Goal: Task Accomplishment & Management: Use online tool/utility

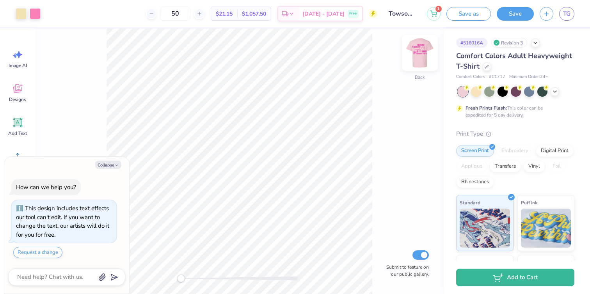
click at [421, 61] on img at bounding box center [419, 52] width 31 height 31
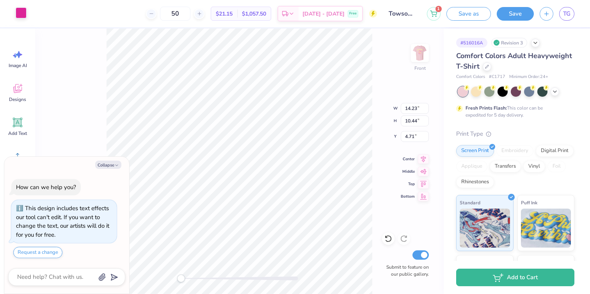
click at [25, 11] on div at bounding box center [21, 12] width 11 height 11
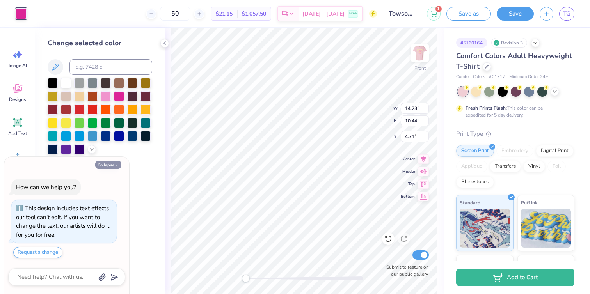
click at [113, 166] on button "Collapse" at bounding box center [108, 165] width 26 height 8
type textarea "x"
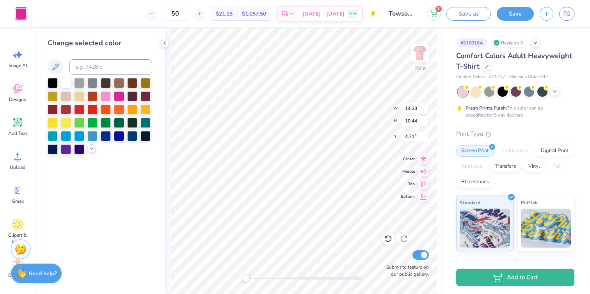
click at [93, 150] on icon at bounding box center [92, 149] width 6 height 6
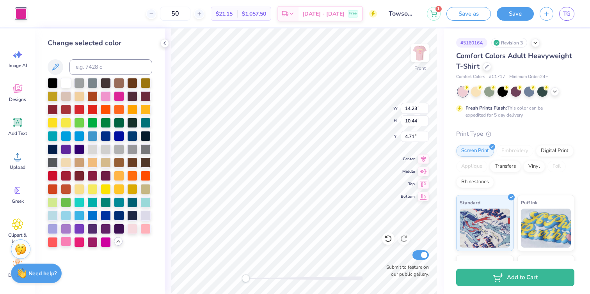
click at [66, 242] on div at bounding box center [66, 242] width 10 height 10
click at [121, 94] on div at bounding box center [119, 96] width 10 height 10
click at [421, 45] on img at bounding box center [419, 52] width 31 height 31
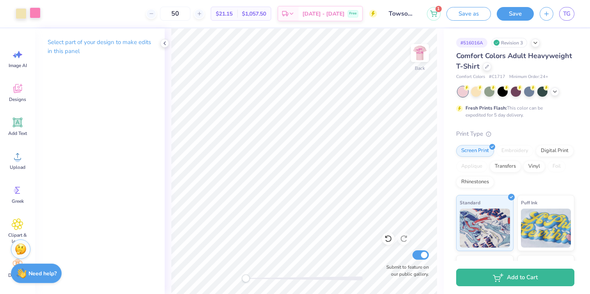
click at [37, 14] on div at bounding box center [35, 12] width 11 height 11
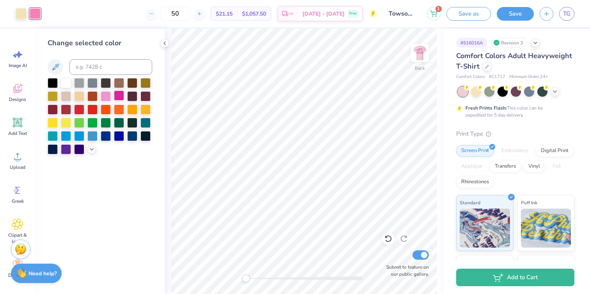
click at [121, 98] on div at bounding box center [119, 96] width 10 height 10
click at [89, 152] on div at bounding box center [91, 148] width 9 height 9
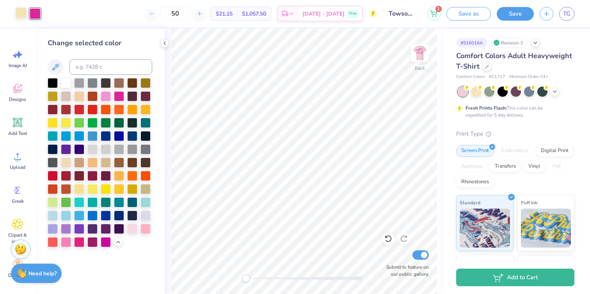
click at [25, 13] on div at bounding box center [21, 12] width 11 height 11
click at [67, 243] on div at bounding box center [66, 242] width 10 height 10
click at [77, 134] on div at bounding box center [79, 135] width 10 height 10
click at [34, 16] on div at bounding box center [35, 12] width 11 height 11
click at [64, 242] on div at bounding box center [66, 242] width 10 height 10
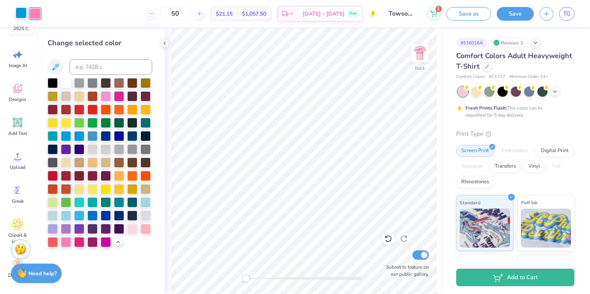
click at [21, 9] on div at bounding box center [21, 12] width 11 height 11
click at [122, 98] on div at bounding box center [119, 96] width 10 height 10
click at [80, 244] on div at bounding box center [79, 242] width 10 height 10
click at [121, 96] on div at bounding box center [119, 96] width 10 height 10
click at [75, 242] on div at bounding box center [79, 242] width 10 height 10
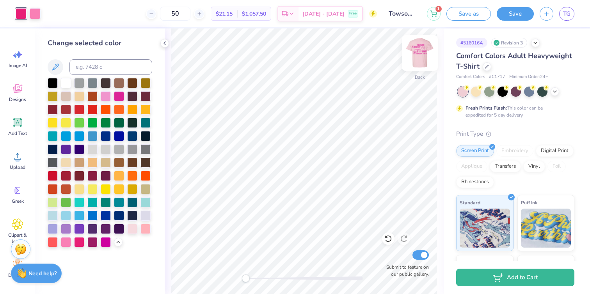
click at [422, 55] on img at bounding box center [419, 52] width 31 height 31
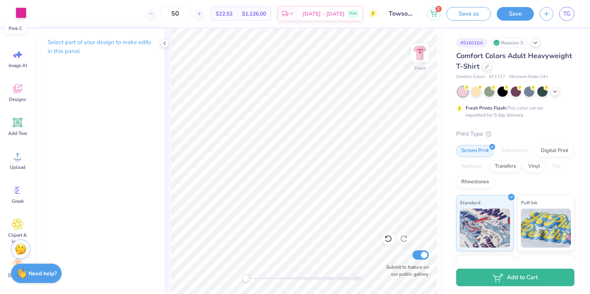
click at [20, 14] on div at bounding box center [21, 12] width 11 height 11
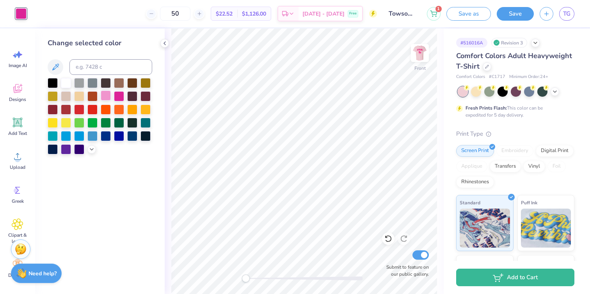
click at [105, 95] on div at bounding box center [106, 96] width 10 height 10
click at [92, 148] on icon at bounding box center [92, 149] width 6 height 6
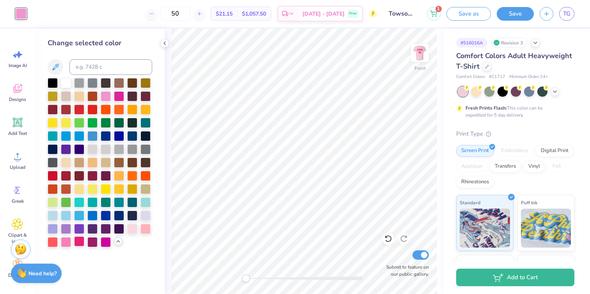
click at [79, 243] on div at bounding box center [79, 242] width 10 height 10
click at [66, 242] on div at bounding box center [66, 242] width 10 height 10
click at [119, 95] on div at bounding box center [119, 96] width 10 height 10
click at [110, 92] on div at bounding box center [106, 96] width 10 height 10
click at [116, 93] on div at bounding box center [119, 96] width 10 height 10
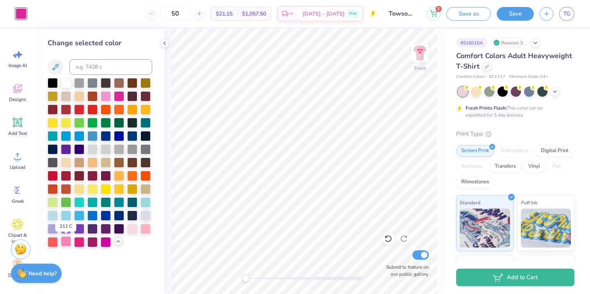
click at [68, 242] on div at bounding box center [66, 242] width 10 height 10
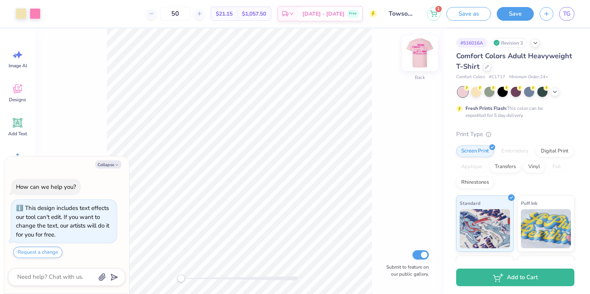
click at [418, 50] on img at bounding box center [419, 52] width 31 height 31
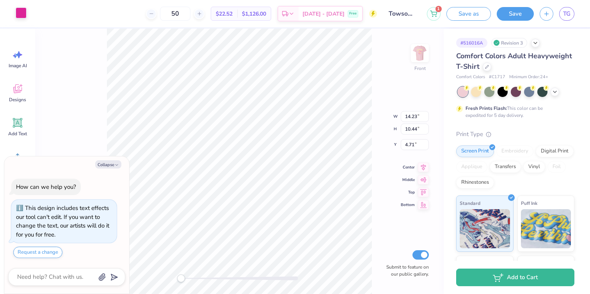
click at [24, 9] on div at bounding box center [21, 12] width 11 height 11
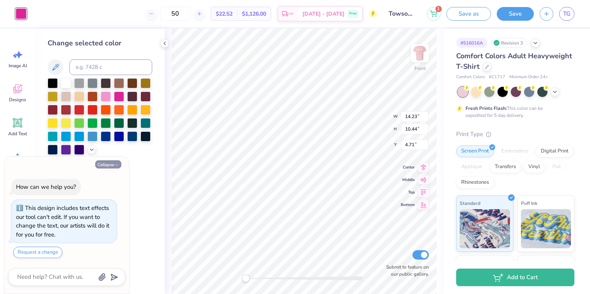
click at [116, 165] on polyline "button" at bounding box center [117, 164] width 2 height 1
type textarea "x"
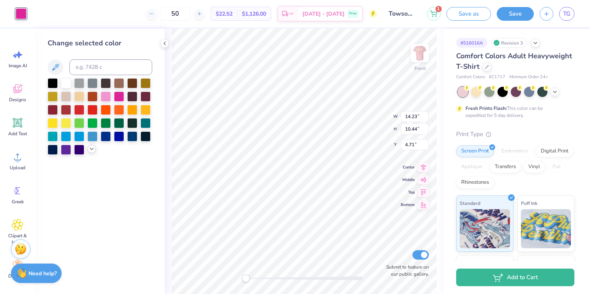
click at [92, 150] on polyline at bounding box center [91, 149] width 3 height 2
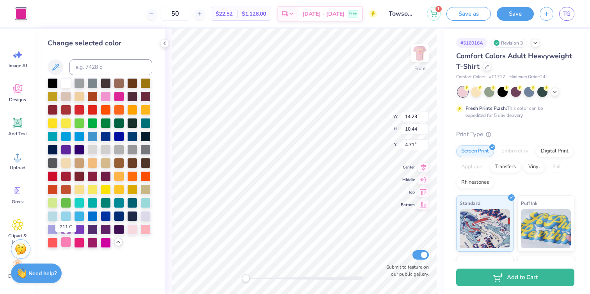
click at [66, 239] on div at bounding box center [66, 242] width 10 height 10
type input "10.44"
type input "7.66"
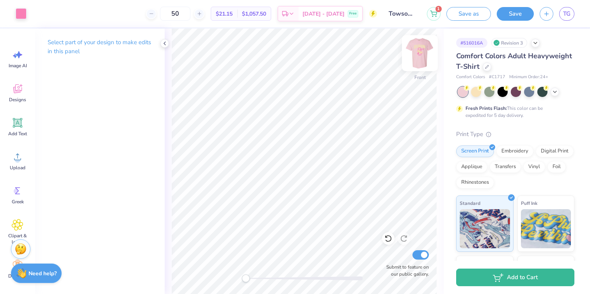
click at [423, 58] on img at bounding box center [419, 52] width 31 height 31
click at [423, 58] on img at bounding box center [420, 53] width 16 height 16
click at [424, 58] on img at bounding box center [419, 52] width 31 height 31
click at [424, 58] on img at bounding box center [420, 53] width 16 height 16
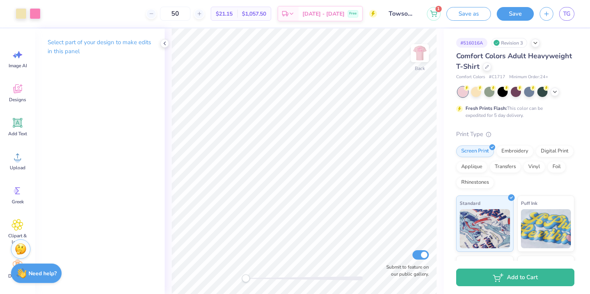
click at [424, 58] on img at bounding box center [420, 53] width 16 height 16
click at [424, 59] on img at bounding box center [419, 52] width 31 height 31
click at [424, 59] on img at bounding box center [420, 53] width 16 height 16
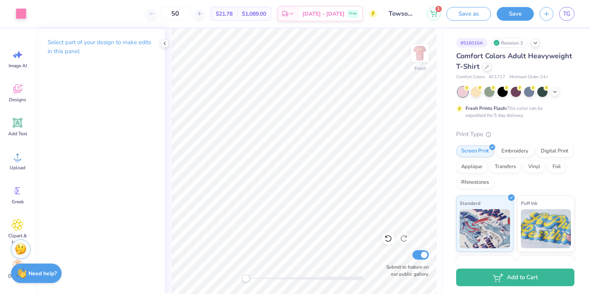
click at [424, 59] on img at bounding box center [420, 53] width 16 height 16
click at [424, 58] on img at bounding box center [419, 52] width 31 height 31
click at [21, 14] on div at bounding box center [21, 12] width 11 height 11
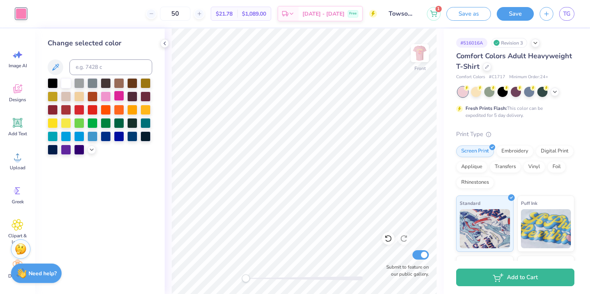
click at [117, 95] on div at bounding box center [119, 96] width 10 height 10
click at [93, 149] on icon at bounding box center [92, 149] width 6 height 6
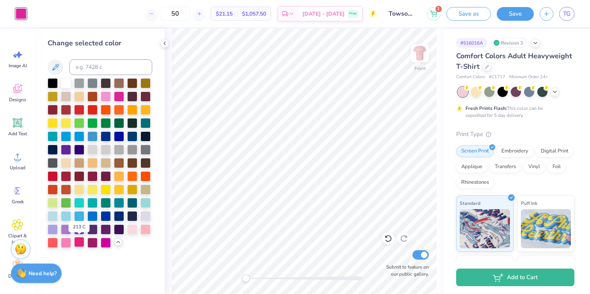
click at [76, 246] on div at bounding box center [79, 242] width 10 height 10
click at [422, 52] on img at bounding box center [419, 52] width 31 height 31
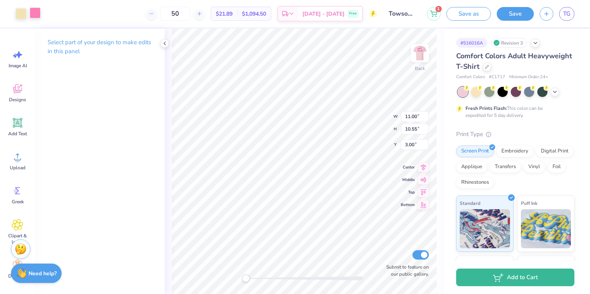
click at [34, 12] on div at bounding box center [35, 12] width 11 height 11
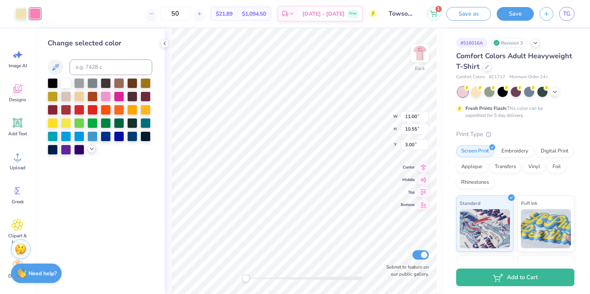
click at [89, 151] on icon at bounding box center [92, 149] width 6 height 6
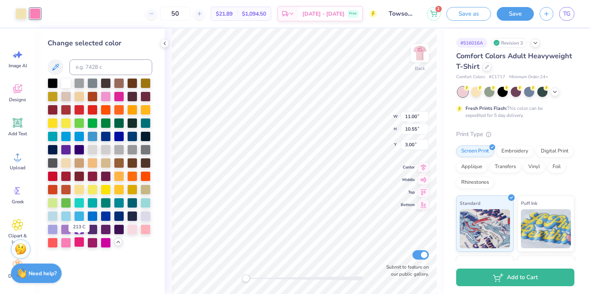
click at [76, 246] on div at bounding box center [79, 242] width 10 height 10
click at [21, 15] on div at bounding box center [21, 12] width 11 height 11
click at [64, 245] on div at bounding box center [66, 242] width 10 height 10
click at [34, 10] on div at bounding box center [35, 12] width 11 height 11
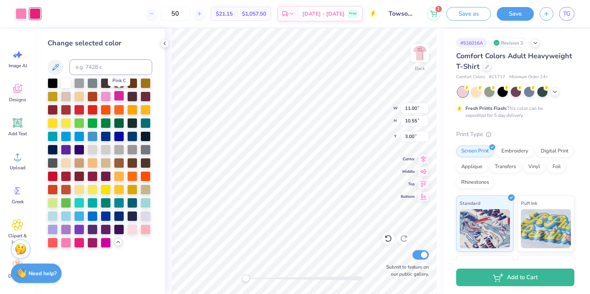
click at [121, 96] on div at bounding box center [119, 96] width 10 height 10
click at [78, 245] on div at bounding box center [79, 242] width 10 height 10
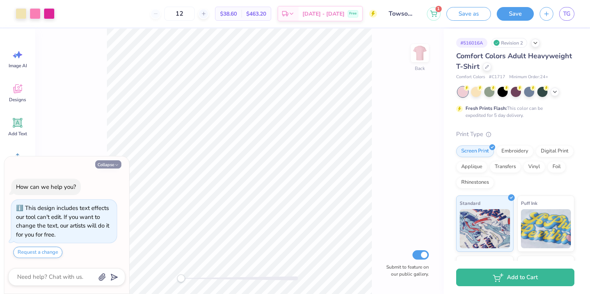
click at [112, 165] on button "Collapse" at bounding box center [108, 164] width 26 height 8
type textarea "x"
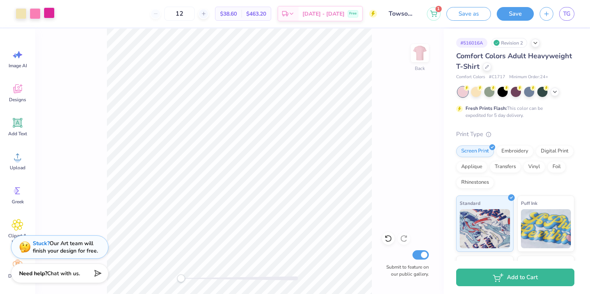
click at [44, 14] on div at bounding box center [49, 12] width 11 height 11
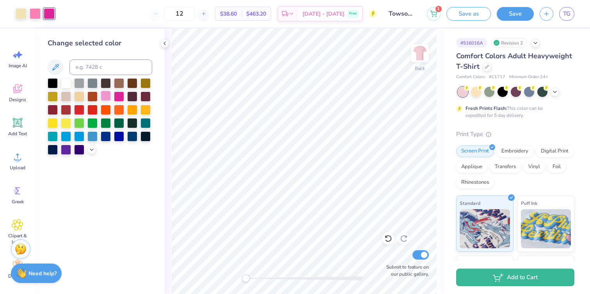
click at [103, 98] on div at bounding box center [106, 96] width 10 height 10
click at [94, 148] on icon at bounding box center [92, 149] width 6 height 6
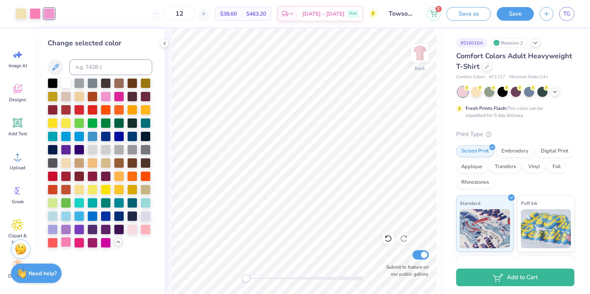
click at [68, 243] on div at bounding box center [66, 242] width 10 height 10
click at [135, 229] on div at bounding box center [132, 228] width 10 height 10
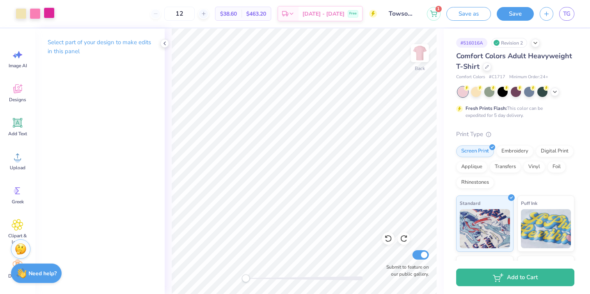
click at [50, 17] on div at bounding box center [49, 12] width 11 height 11
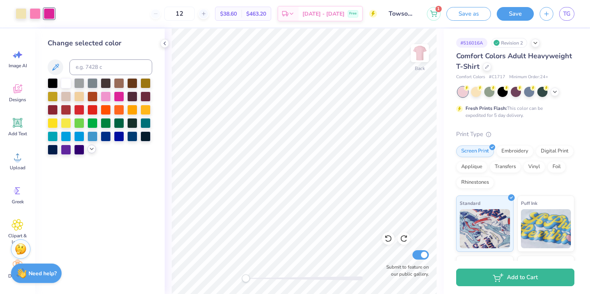
click at [92, 151] on icon at bounding box center [92, 149] width 6 height 6
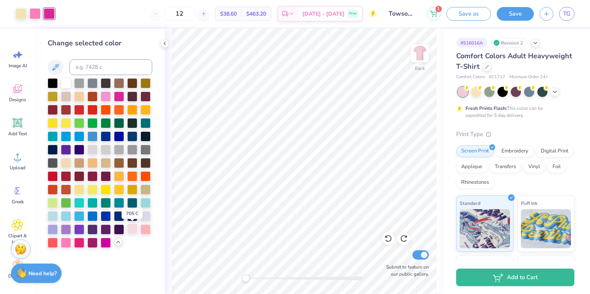
click at [134, 228] on div at bounding box center [132, 228] width 10 height 10
click at [79, 244] on div at bounding box center [79, 242] width 10 height 10
click at [118, 98] on div at bounding box center [119, 96] width 10 height 10
click at [81, 244] on div at bounding box center [79, 242] width 10 height 10
click at [121, 93] on div at bounding box center [119, 96] width 10 height 10
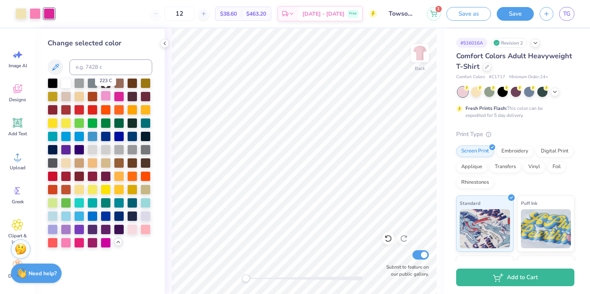
click at [105, 94] on div at bounding box center [106, 96] width 10 height 10
click at [57, 241] on div at bounding box center [53, 242] width 10 height 10
click at [82, 66] on input at bounding box center [110, 67] width 83 height 16
type input "7499"
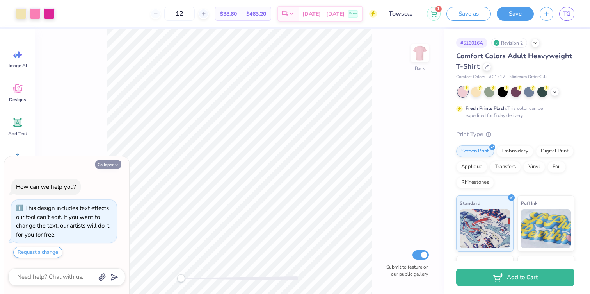
click at [101, 162] on button "Collapse" at bounding box center [108, 164] width 26 height 8
type textarea "x"
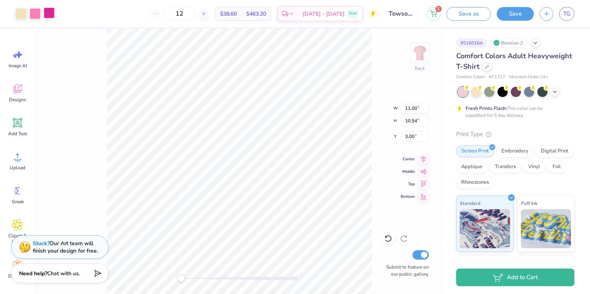
click at [49, 14] on div at bounding box center [49, 12] width 11 height 11
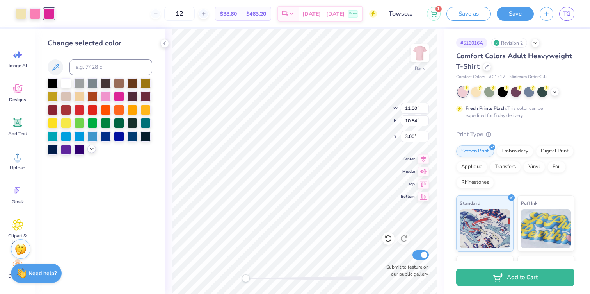
click at [94, 148] on icon at bounding box center [92, 149] width 6 height 6
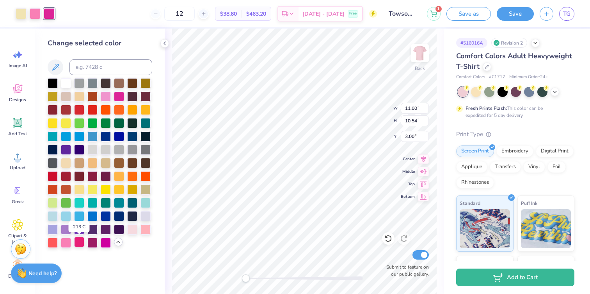
click at [78, 240] on div at bounding box center [79, 242] width 10 height 10
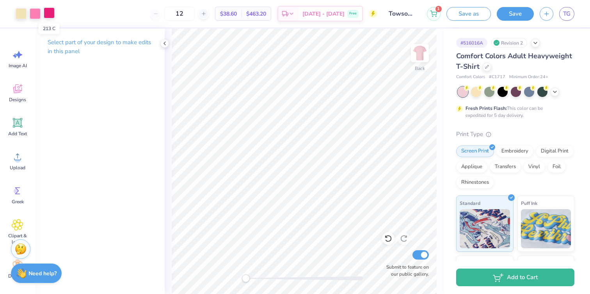
click at [52, 15] on div at bounding box center [49, 12] width 11 height 11
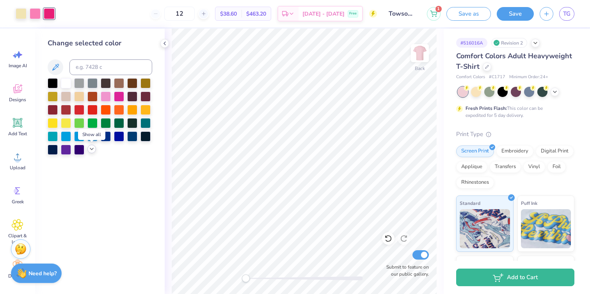
click at [92, 151] on icon at bounding box center [92, 149] width 6 height 6
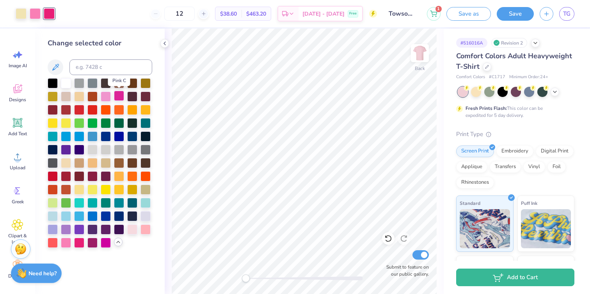
click at [119, 94] on div at bounding box center [119, 96] width 10 height 10
click at [147, 231] on div at bounding box center [146, 228] width 10 height 10
click at [150, 162] on div at bounding box center [146, 162] width 10 height 10
click at [52, 81] on div at bounding box center [53, 82] width 10 height 10
click at [105, 98] on div at bounding box center [106, 96] width 10 height 10
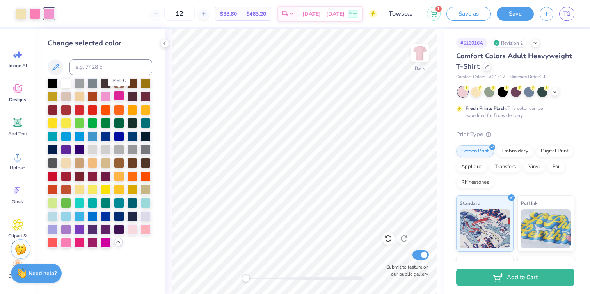
click at [120, 98] on div at bounding box center [119, 96] width 10 height 10
click at [67, 244] on div at bounding box center [66, 242] width 10 height 10
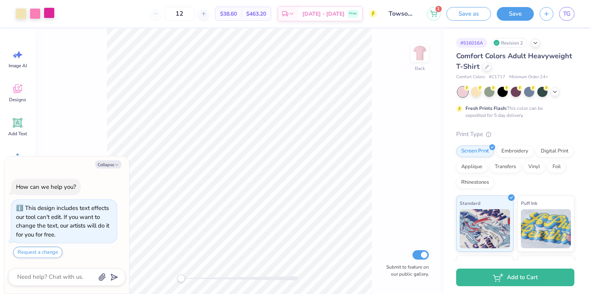
click at [51, 18] on div at bounding box center [49, 12] width 11 height 11
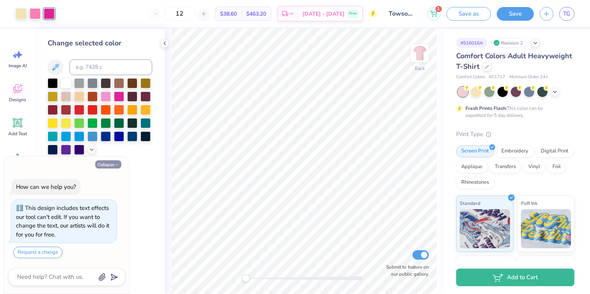
click at [115, 166] on icon "button" at bounding box center [116, 164] width 5 height 5
type textarea "x"
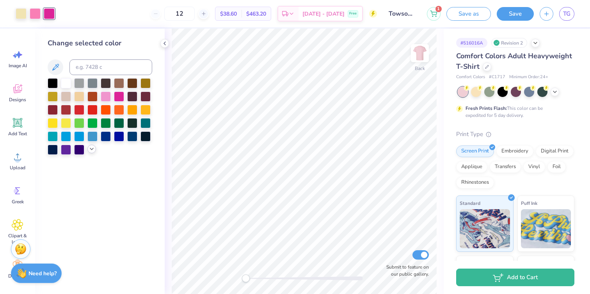
click at [91, 147] on icon at bounding box center [92, 149] width 6 height 6
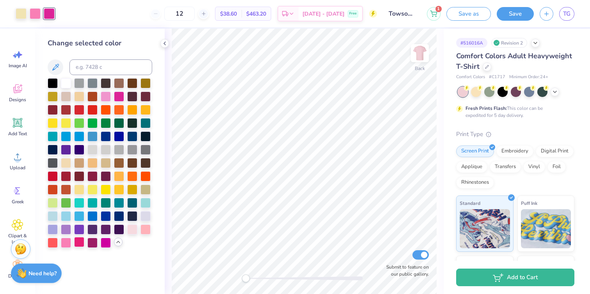
click at [80, 244] on div at bounding box center [79, 242] width 10 height 10
click at [119, 97] on div at bounding box center [119, 96] width 10 height 10
click at [80, 242] on div at bounding box center [79, 242] width 10 height 10
click at [513, 18] on button "Save" at bounding box center [515, 13] width 37 height 14
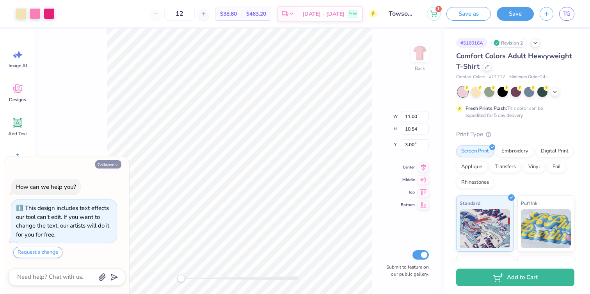
click at [112, 162] on button "Collapse" at bounding box center [108, 164] width 26 height 8
type textarea "x"
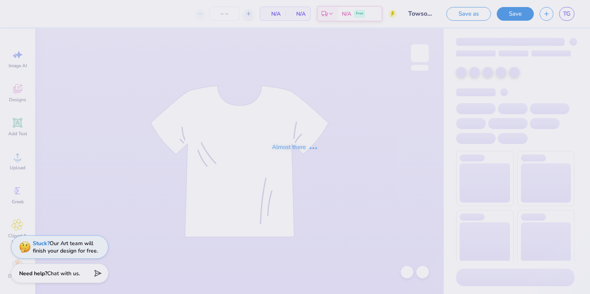
type input "12"
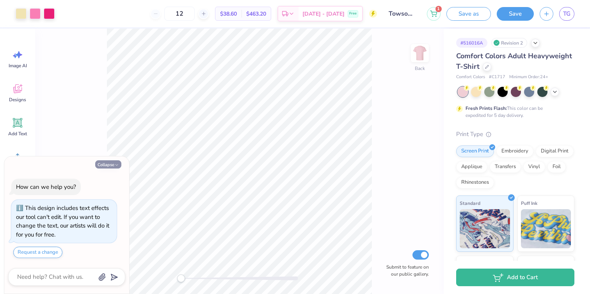
click at [106, 166] on button "Collapse" at bounding box center [108, 164] width 26 height 8
type textarea "x"
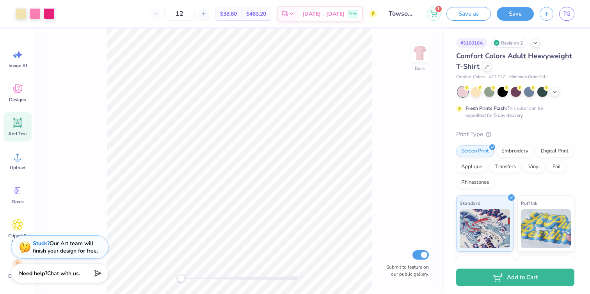
click at [21, 119] on icon at bounding box center [17, 122] width 9 height 9
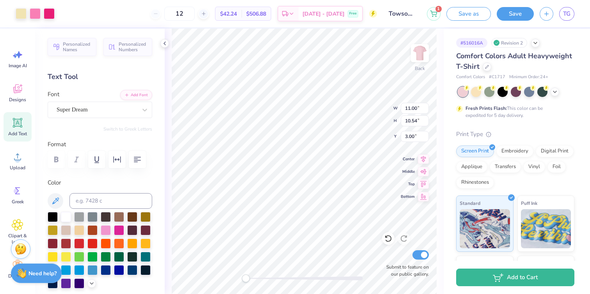
type input "11.00"
type input "10.54"
type input "3.00"
click at [121, 109] on div "Super Dream" at bounding box center [97, 109] width 82 height 12
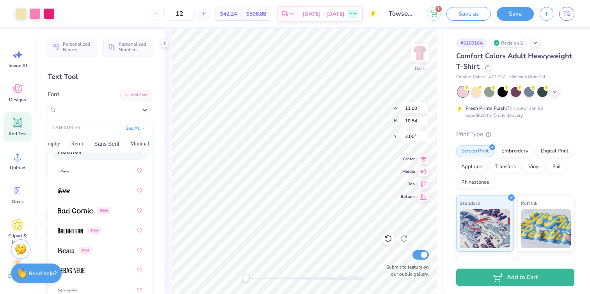
scroll to position [0, 141]
click at [57, 143] on button "Calligraphy" at bounding box center [53, 143] width 34 height 12
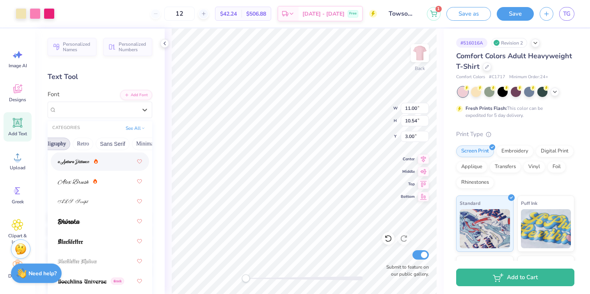
scroll to position [0, 0]
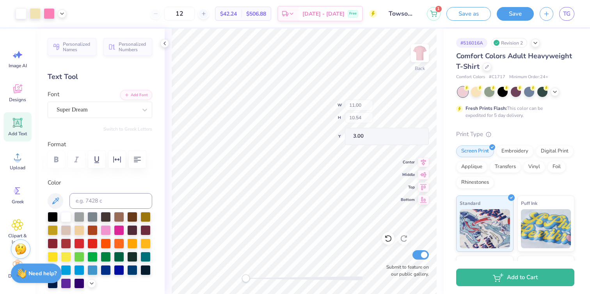
type input "2.81"
type input "2.20"
type input "6.86"
click at [66, 112] on div "Super Dream" at bounding box center [97, 109] width 82 height 12
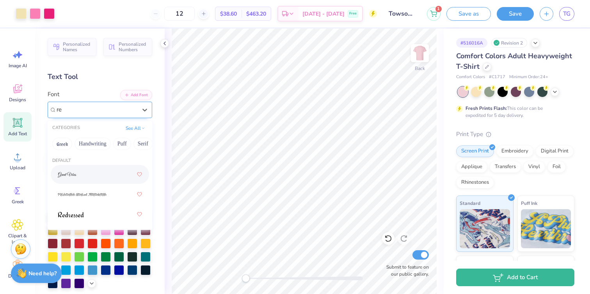
type input "r"
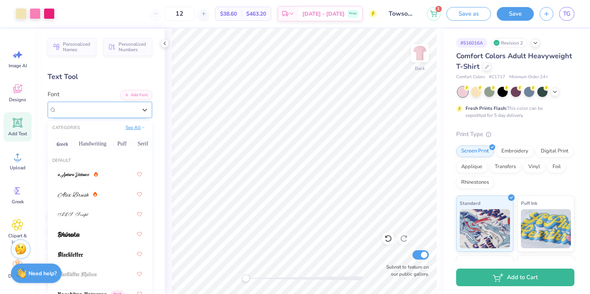
click at [142, 126] on icon at bounding box center [143, 127] width 4 height 4
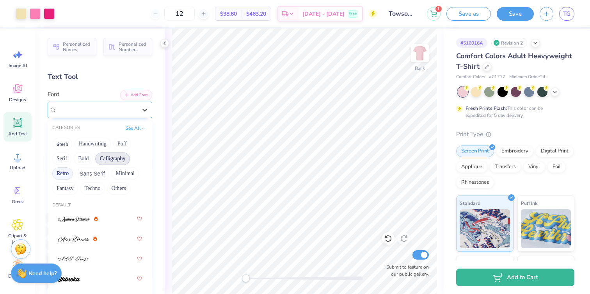
click at [62, 174] on button "Retro" at bounding box center [62, 173] width 21 height 12
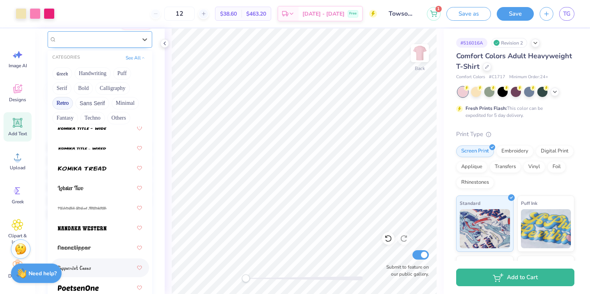
scroll to position [1272, 0]
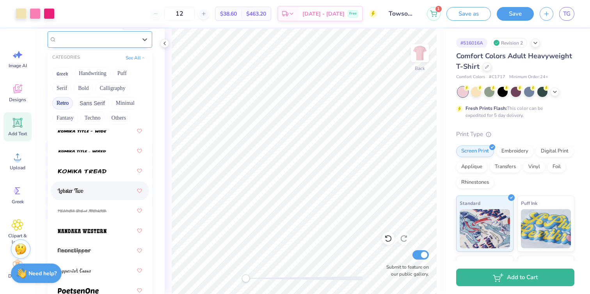
click at [90, 188] on div at bounding box center [100, 190] width 84 height 14
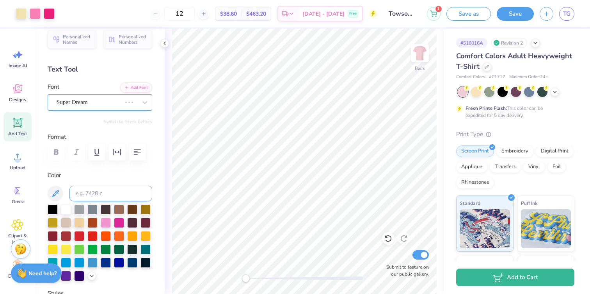
scroll to position [0, 0]
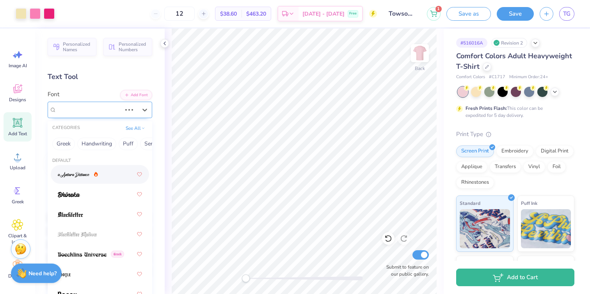
click at [102, 107] on div "Super Dream" at bounding box center [89, 109] width 66 height 12
click at [141, 130] on button "See All" at bounding box center [135, 127] width 24 height 8
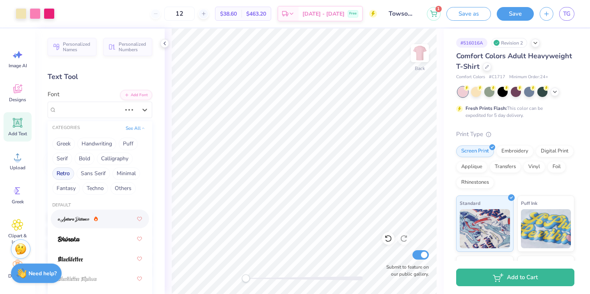
click at [69, 174] on button "Retro" at bounding box center [63, 173] width 22 height 12
click at [68, 172] on button "Retro" at bounding box center [62, 173] width 21 height 12
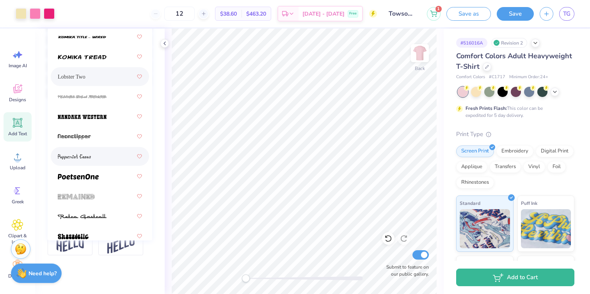
scroll to position [1267, 0]
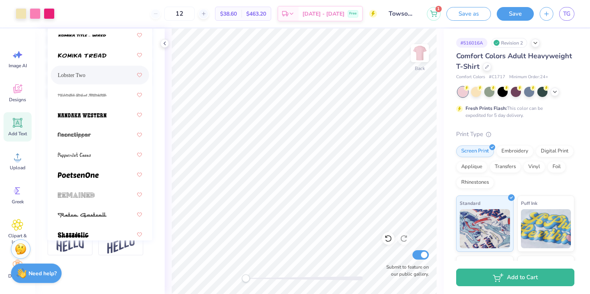
click at [88, 75] on div "Lobster Two" at bounding box center [100, 75] width 84 height 14
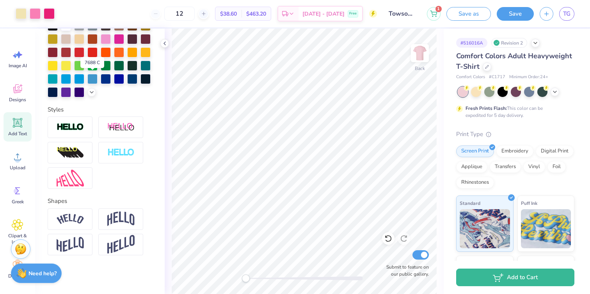
scroll to position [0, 0]
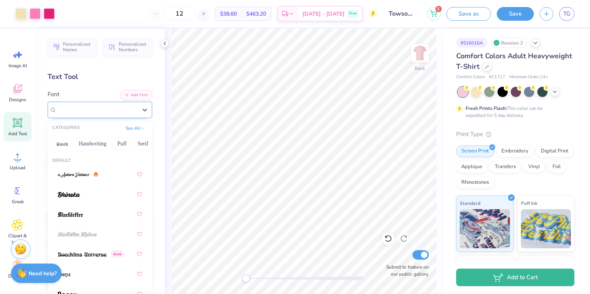
click at [93, 109] on div "Lobster Two" at bounding box center [97, 109] width 82 height 12
click at [93, 109] on div "Lobster Two" at bounding box center [97, 109] width 80 height 9
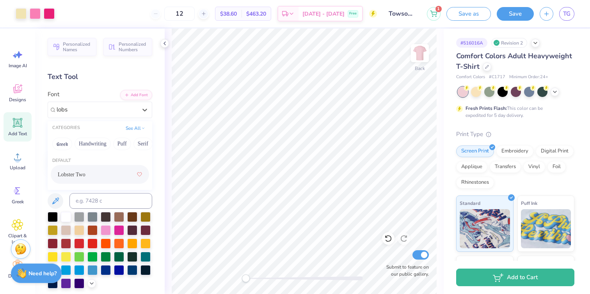
click at [84, 177] on div "Lobster Two" at bounding box center [100, 174] width 84 height 14
type input "lobs"
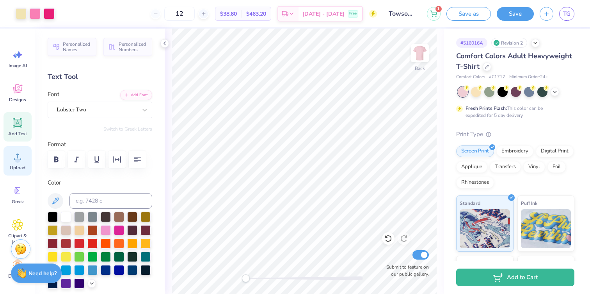
click at [16, 154] on icon at bounding box center [17, 156] width 7 height 7
click at [24, 94] on div "Designs" at bounding box center [18, 92] width 28 height 29
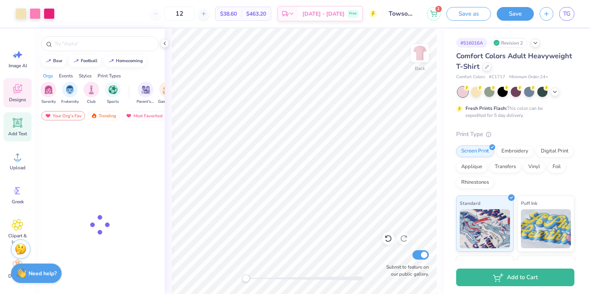
click at [22, 134] on span "Add Text" at bounding box center [17, 133] width 19 height 6
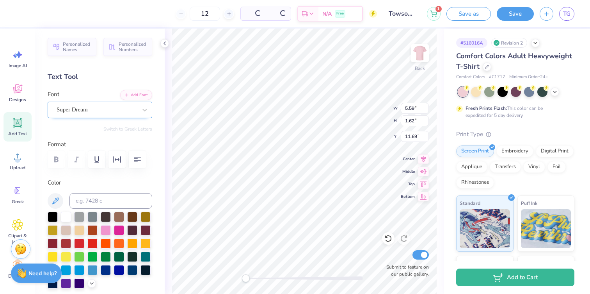
click at [106, 112] on div "Super Dream" at bounding box center [97, 109] width 82 height 12
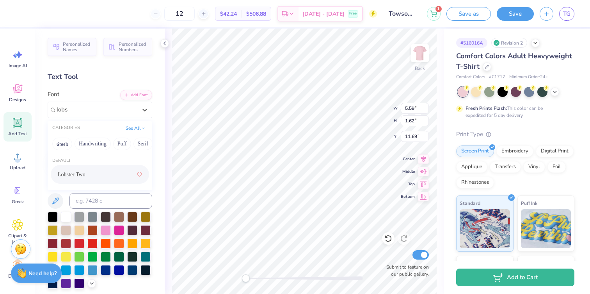
click at [104, 178] on div "Lobster Two" at bounding box center [100, 174] width 84 height 14
type input "lobs"
type textarea "P"
type textarea "Sep. 27"
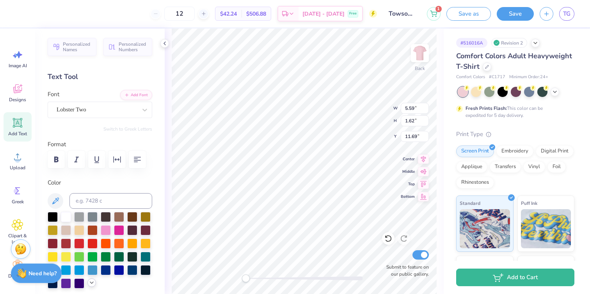
click at [92, 281] on icon at bounding box center [92, 282] width 6 height 6
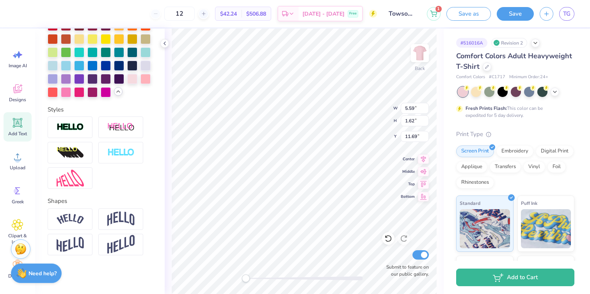
scroll to position [195, 0]
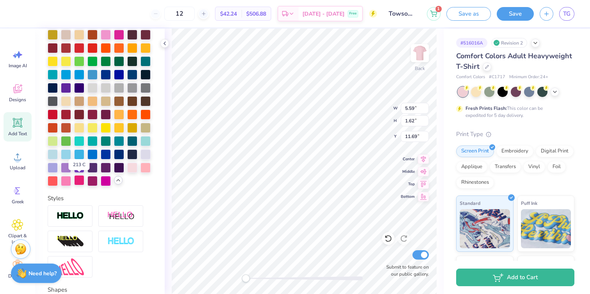
click at [78, 183] on div at bounding box center [79, 180] width 10 height 10
type input "3.08"
type input "1.17"
type input "6.75"
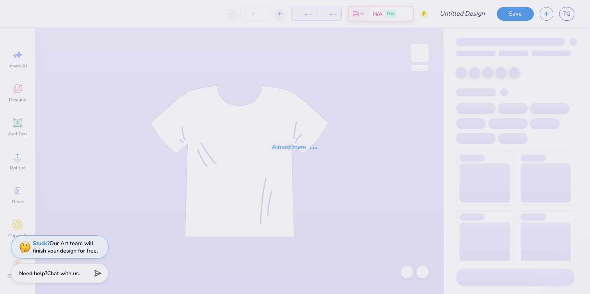
type input "Towson University : [PERSON_NAME]"
type input "12"
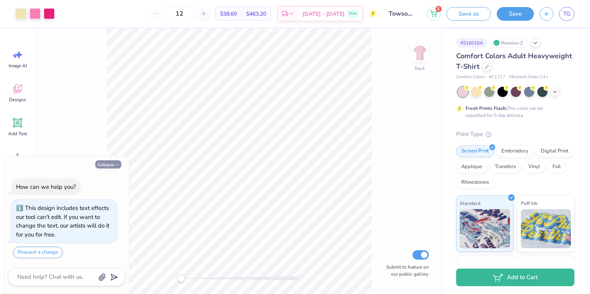
click at [112, 163] on button "Collapse" at bounding box center [108, 164] width 26 height 8
type textarea "x"
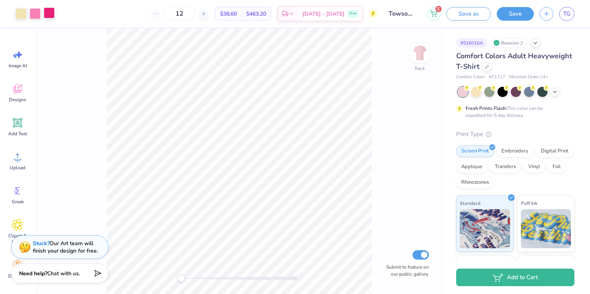
click at [50, 12] on div at bounding box center [49, 12] width 11 height 11
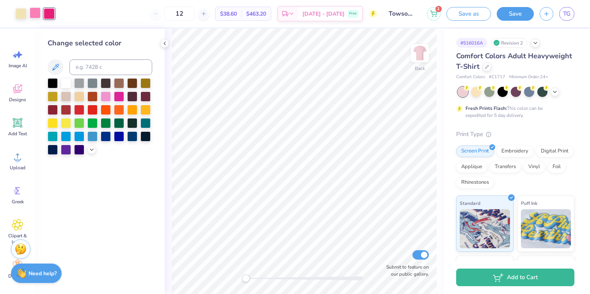
click at [34, 11] on div at bounding box center [35, 12] width 11 height 11
click at [107, 97] on div at bounding box center [106, 96] width 10 height 10
click at [50, 14] on div at bounding box center [49, 12] width 11 height 11
click at [93, 146] on icon at bounding box center [92, 149] width 6 height 6
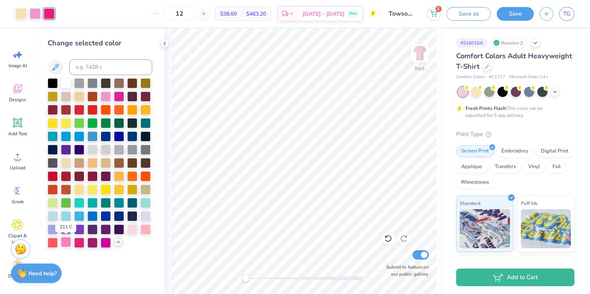
click at [66, 243] on div at bounding box center [66, 242] width 10 height 10
click at [66, 244] on div at bounding box center [66, 242] width 10 height 10
click at [135, 231] on div at bounding box center [132, 228] width 10 height 10
click at [33, 11] on div at bounding box center [35, 12] width 11 height 11
click at [47, 11] on div at bounding box center [49, 12] width 11 height 11
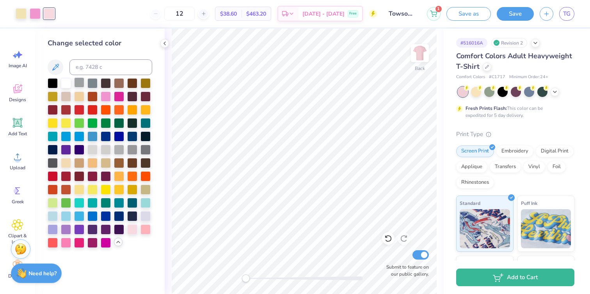
click at [77, 82] on div at bounding box center [79, 82] width 10 height 10
click at [36, 14] on div at bounding box center [35, 12] width 11 height 11
click at [133, 228] on div at bounding box center [132, 228] width 10 height 10
click at [65, 241] on div at bounding box center [66, 242] width 10 height 10
click at [105, 95] on div at bounding box center [106, 96] width 10 height 10
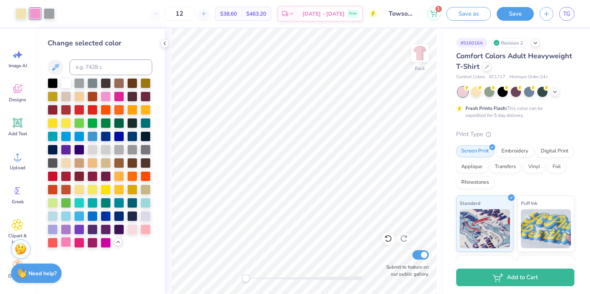
click at [67, 240] on div at bounding box center [66, 242] width 10 height 10
click at [46, 14] on div at bounding box center [49, 12] width 11 height 11
click at [105, 97] on div at bounding box center [106, 96] width 10 height 10
click at [127, 228] on div at bounding box center [132, 228] width 10 height 10
click at [53, 84] on div at bounding box center [53, 82] width 10 height 10
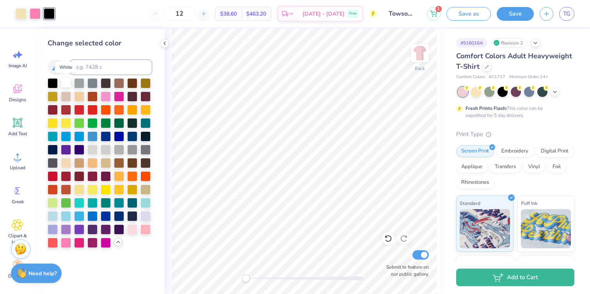
click at [63, 83] on div at bounding box center [66, 82] width 10 height 10
click at [78, 243] on div at bounding box center [79, 242] width 10 height 10
click at [147, 187] on div at bounding box center [146, 188] width 10 height 10
click at [146, 228] on div at bounding box center [146, 228] width 10 height 10
click at [103, 243] on div at bounding box center [106, 242] width 10 height 10
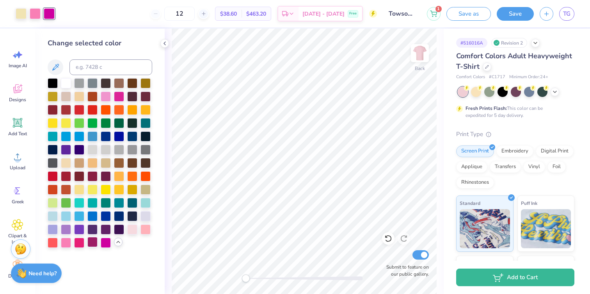
click at [92, 242] on div at bounding box center [92, 242] width 10 height 10
click at [80, 242] on div at bounding box center [79, 242] width 10 height 10
click at [120, 94] on div at bounding box center [119, 96] width 10 height 10
click at [107, 94] on div at bounding box center [106, 96] width 10 height 10
click at [65, 240] on div at bounding box center [66, 242] width 10 height 10
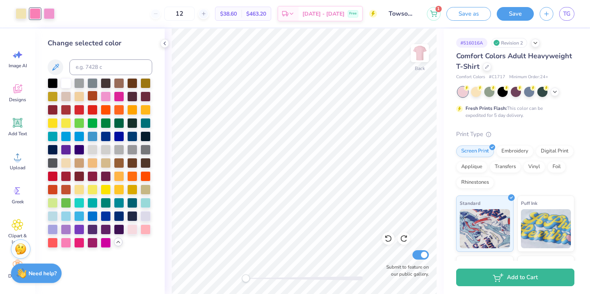
click at [90, 93] on div at bounding box center [92, 96] width 10 height 10
click at [50, 16] on div at bounding box center [49, 12] width 11 height 11
click at [88, 141] on div at bounding box center [100, 162] width 105 height 169
click at [90, 134] on div at bounding box center [92, 135] width 10 height 10
click at [35, 13] on div at bounding box center [35, 12] width 11 height 11
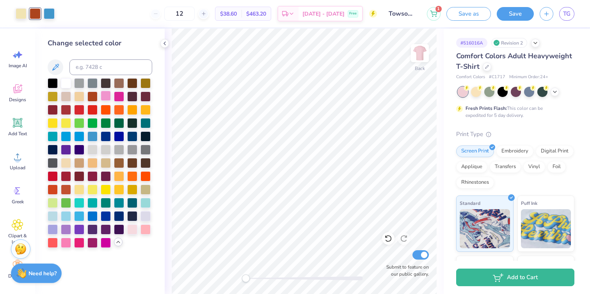
click at [106, 92] on div at bounding box center [106, 96] width 10 height 10
click at [50, 13] on div at bounding box center [49, 12] width 11 height 11
click at [78, 242] on div at bounding box center [79, 242] width 10 height 10
click at [131, 229] on div at bounding box center [132, 228] width 10 height 10
click at [68, 240] on div at bounding box center [66, 242] width 10 height 10
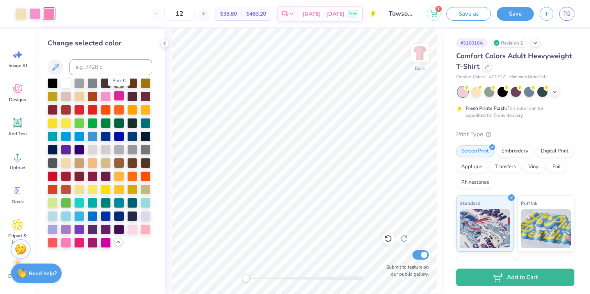
click at [116, 93] on div at bounding box center [119, 96] width 10 height 10
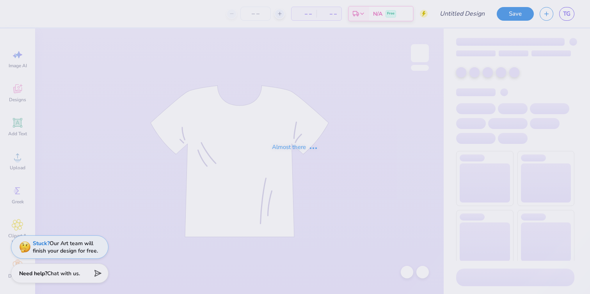
type input "Towson University : [PERSON_NAME]"
type input "12"
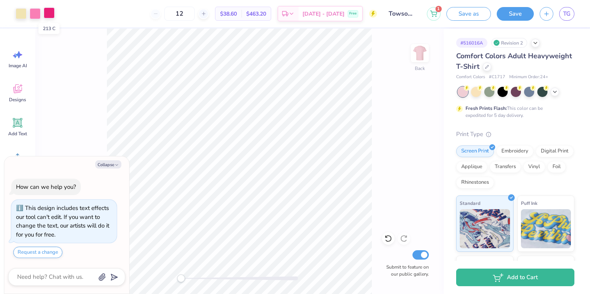
click at [45, 12] on div at bounding box center [49, 12] width 11 height 11
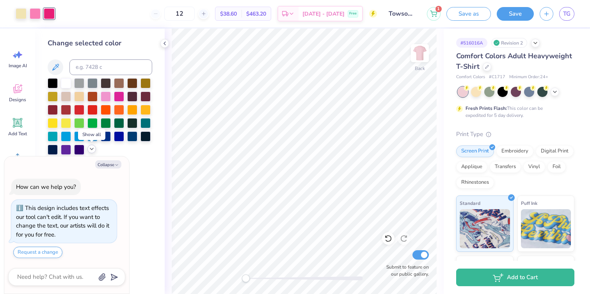
click at [93, 148] on polyline at bounding box center [91, 149] width 3 height 2
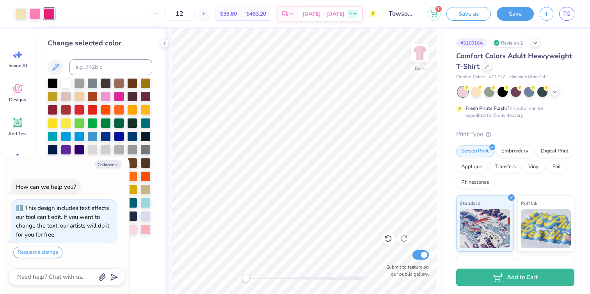
click at [109, 168] on div "Collapse How can we help you? This design includes text effects our tool can't …" at bounding box center [66, 224] width 125 height 137
click at [110, 164] on button "Collapse" at bounding box center [108, 164] width 26 height 8
type textarea "x"
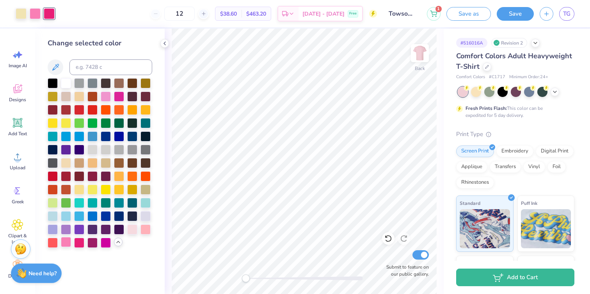
click at [68, 241] on div at bounding box center [66, 242] width 10 height 10
click at [48, 12] on div at bounding box center [49, 12] width 11 height 11
click at [139, 218] on div at bounding box center [100, 162] width 105 height 169
click at [141, 218] on div at bounding box center [146, 215] width 10 height 10
click at [145, 198] on div at bounding box center [146, 202] width 10 height 10
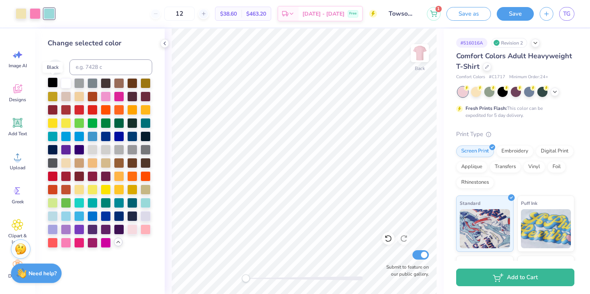
click at [51, 83] on div at bounding box center [53, 82] width 10 height 10
click at [66, 81] on div at bounding box center [66, 82] width 10 height 10
click at [91, 109] on div at bounding box center [92, 109] width 10 height 10
click at [120, 96] on div at bounding box center [119, 96] width 10 height 10
click at [78, 245] on div at bounding box center [79, 242] width 10 height 10
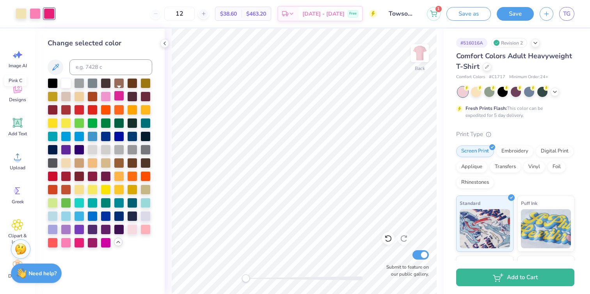
click at [118, 97] on div at bounding box center [119, 96] width 10 height 10
click at [24, 10] on div at bounding box center [21, 12] width 11 height 11
click at [64, 81] on div at bounding box center [66, 82] width 10 height 10
click at [47, 13] on div at bounding box center [49, 12] width 11 height 11
click at [79, 242] on div at bounding box center [79, 242] width 10 height 10
